Goal: Find specific page/section: Find specific page/section

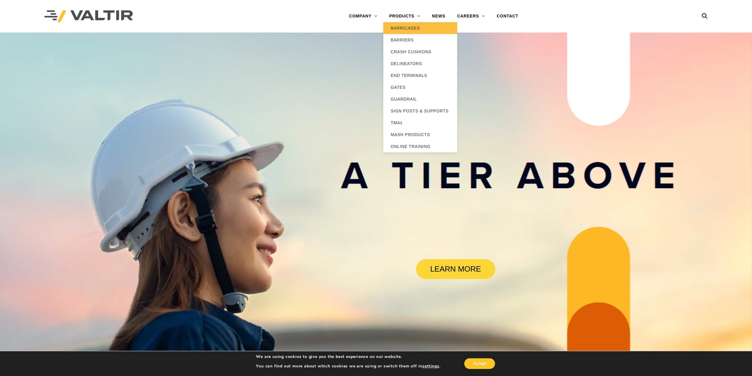
click at [406, 26] on link "BARRICADES" at bounding box center [420, 28] width 74 height 12
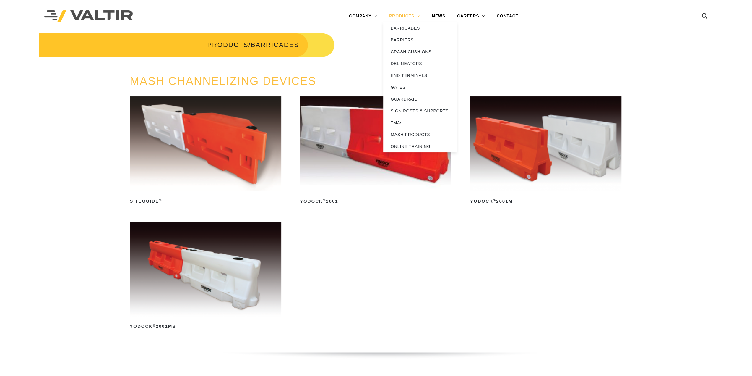
click at [411, 17] on link "PRODUCTS" at bounding box center [404, 16] width 43 height 12
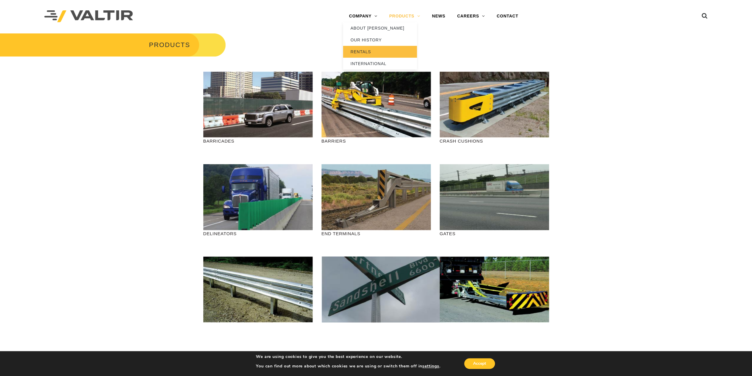
click at [362, 52] on link "RENTALS" at bounding box center [380, 52] width 74 height 12
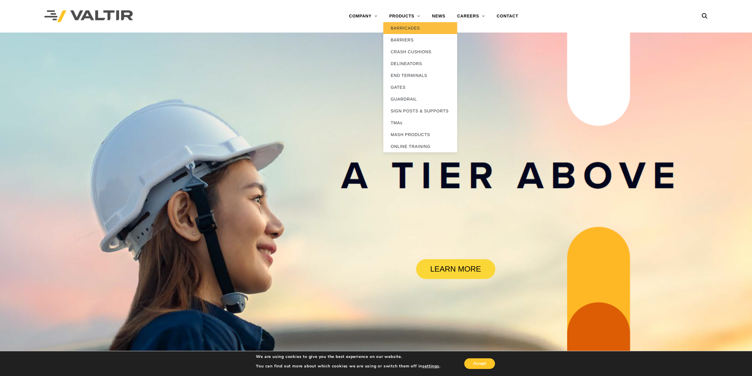
click at [406, 25] on link "BARRICADES" at bounding box center [420, 28] width 74 height 12
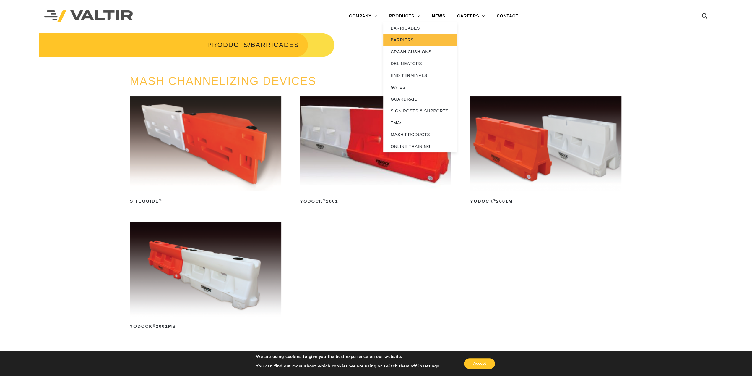
click at [402, 41] on link "BARRIERS" at bounding box center [420, 40] width 74 height 12
